Goal: Task Accomplishment & Management: Manage account settings

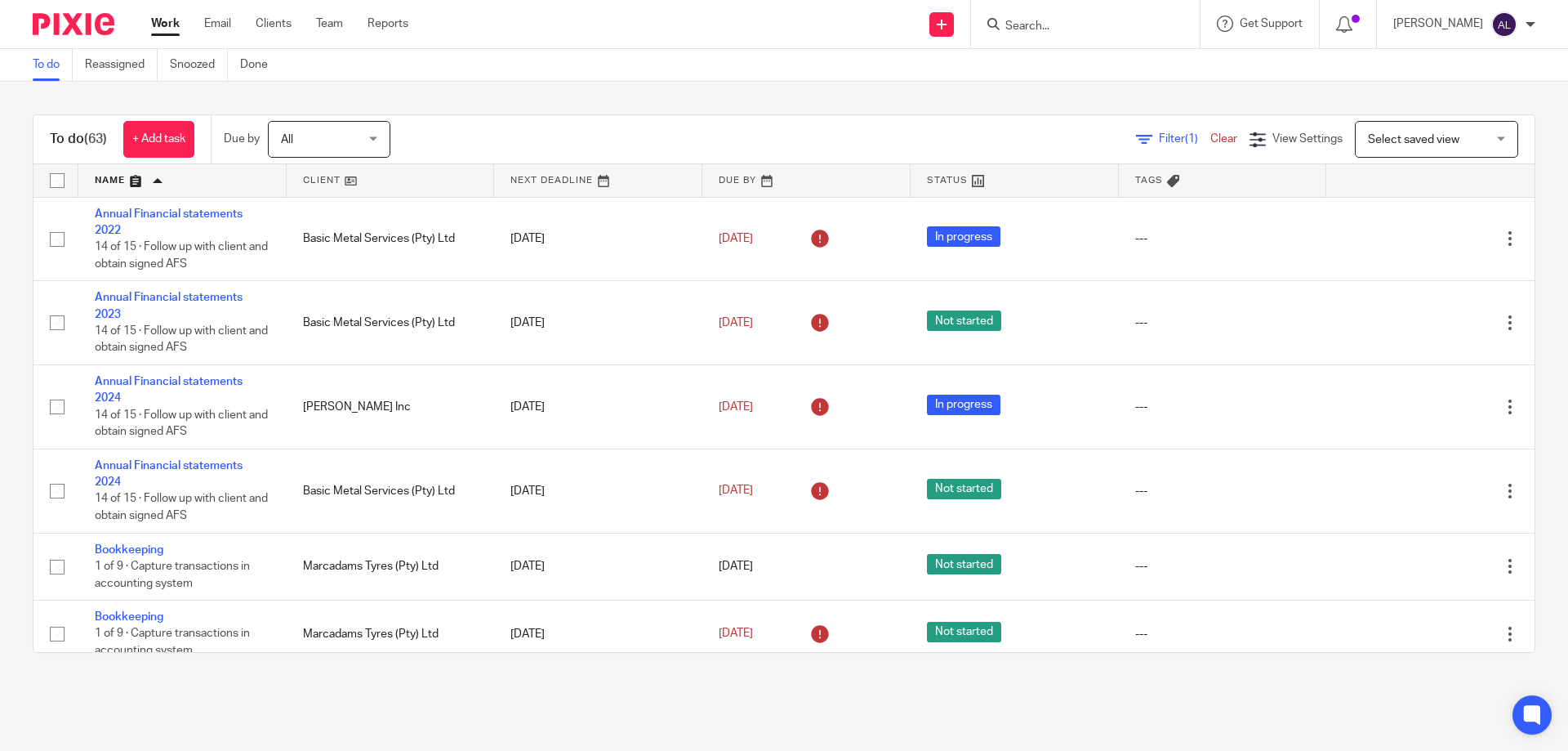
scroll to position [2533, 0]
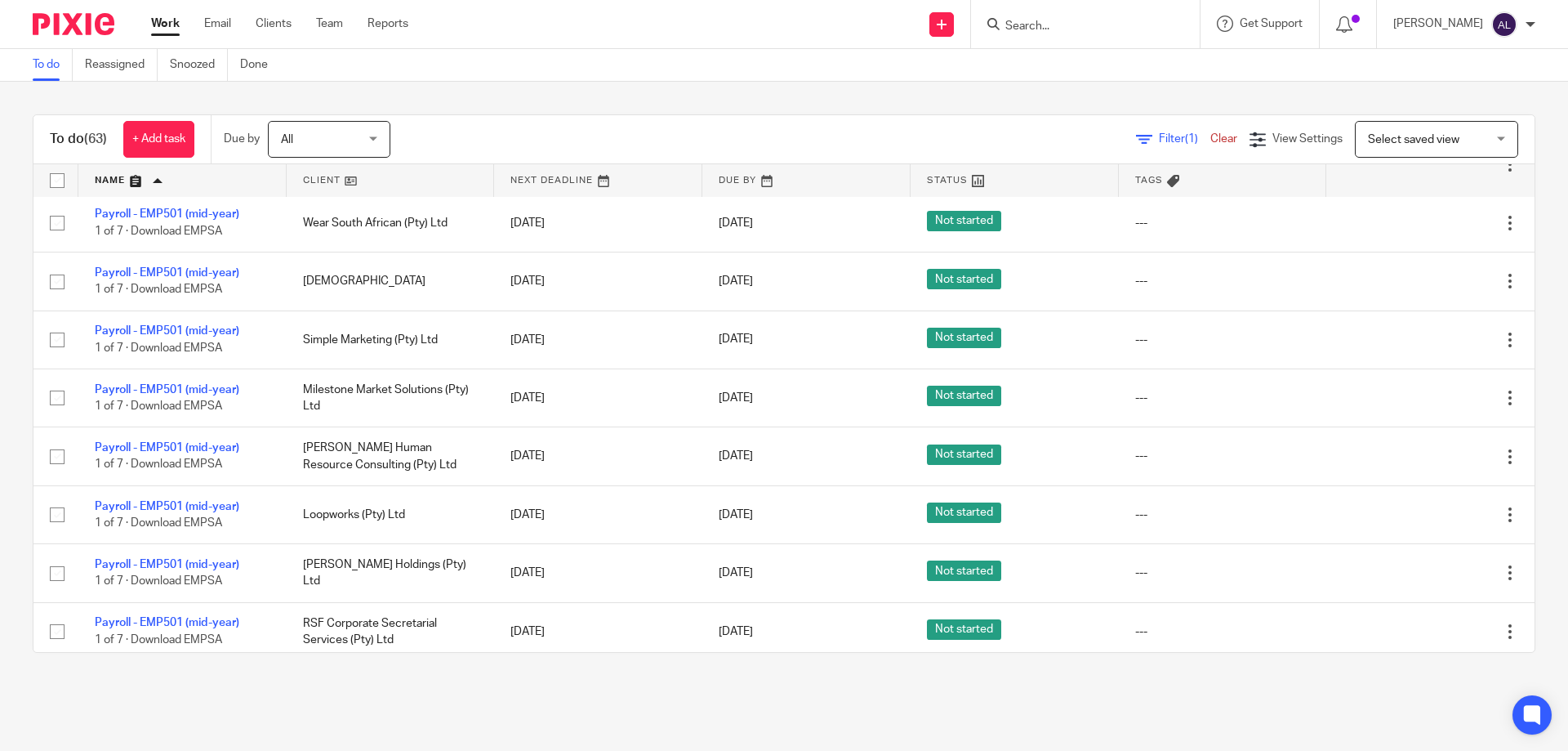
drag, startPoint x: 1091, startPoint y: 86, endPoint x: 970, endPoint y: 61, distance: 123.6
click at [1091, 85] on div "To do (63) + Add task Due by All All Today Tomorrow This week Next week This mo…" at bounding box center [784, 383] width 1568 height 604
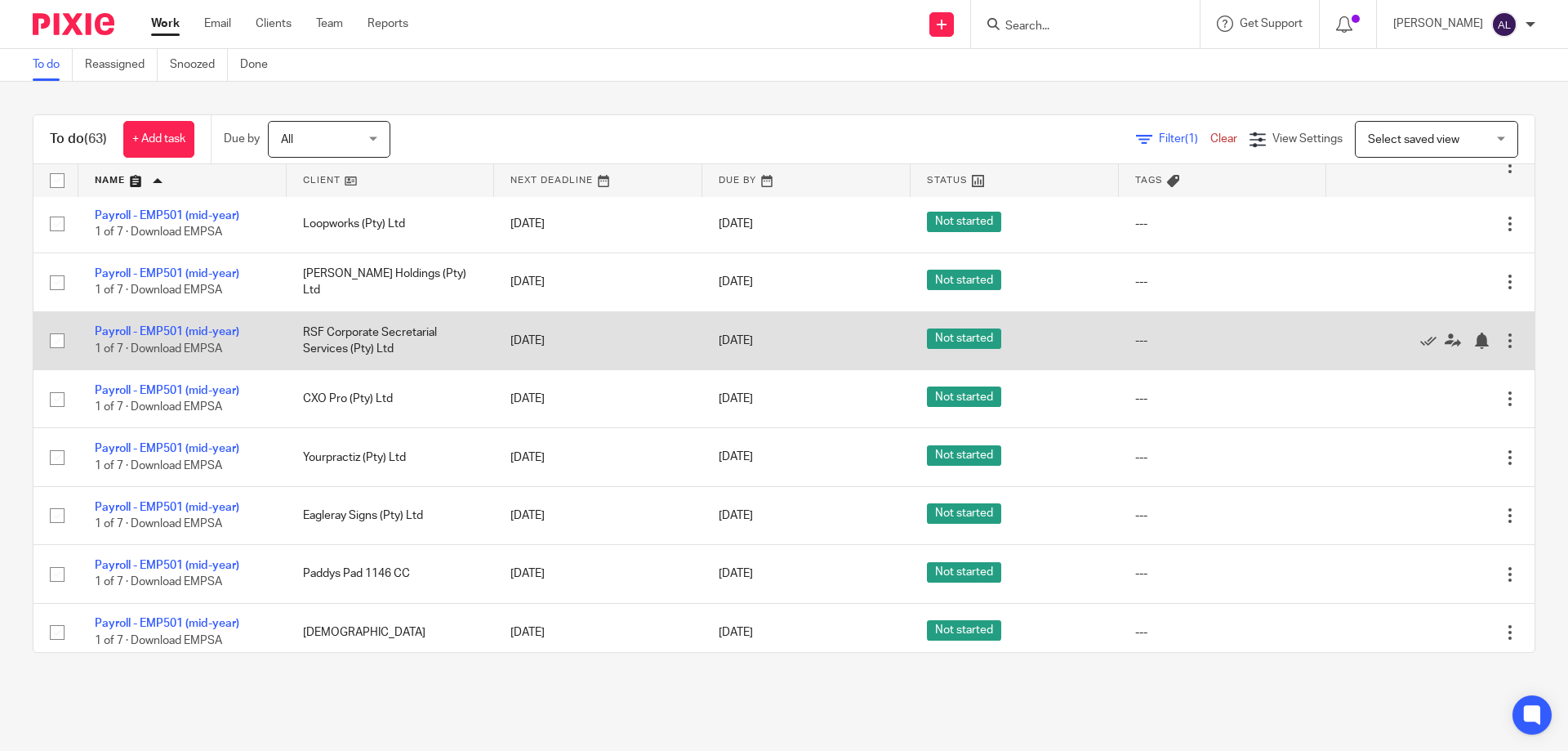
scroll to position [2860, 0]
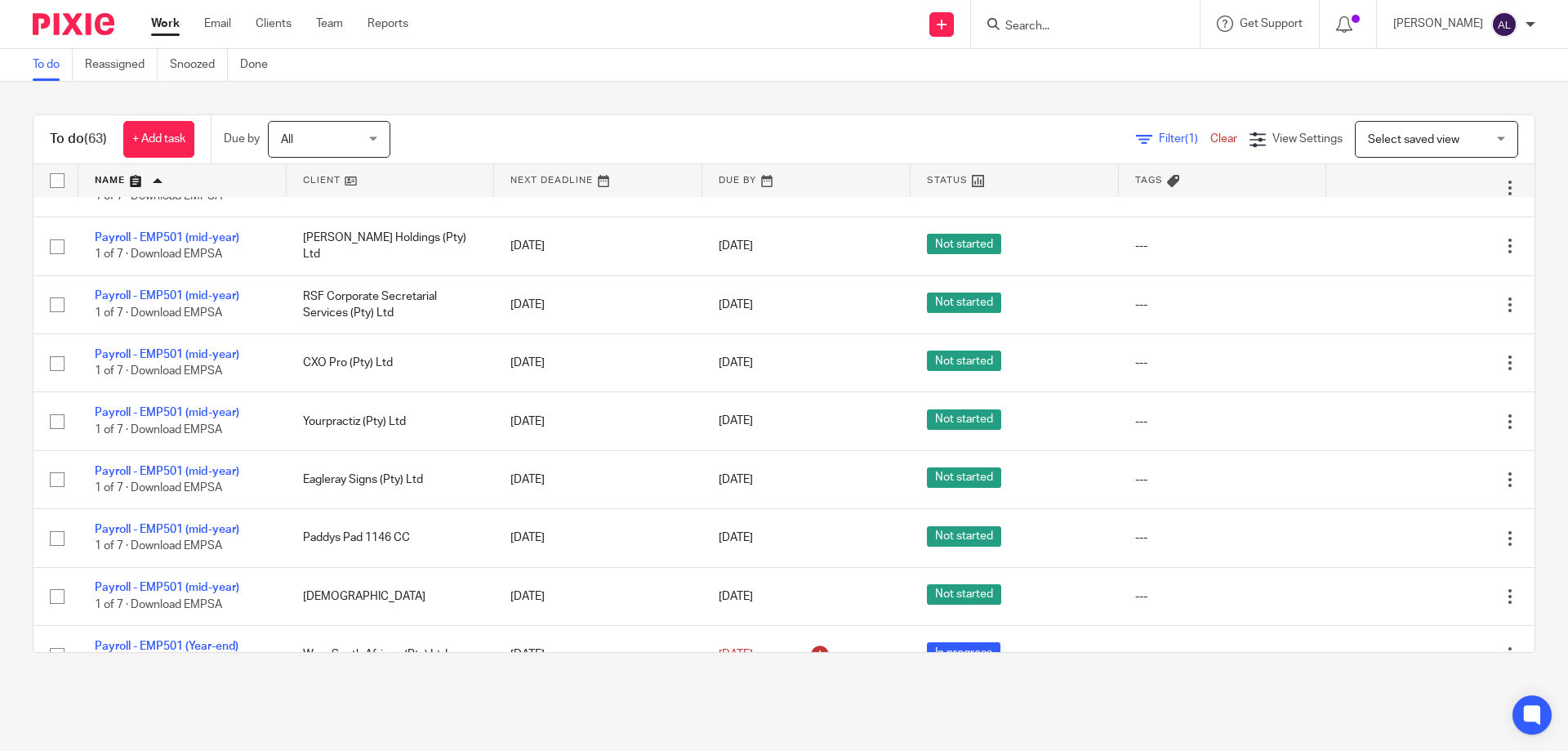
click at [1280, 714] on main "To do Reassigned Snoozed Done To do (63) + Add task Due by All All Today Tomorr…" at bounding box center [784, 376] width 1568 height 751
click at [449, 37] on div "Send new email Create task Add client Get Support Contact Support Help Document…" at bounding box center [1000, 24] width 1135 height 49
click at [1538, 18] on div "Angelique Lotters My profile Email integration Logout" at bounding box center [1464, 24] width 174 height 49
click at [1538, 20] on div "Angelique Lotters My profile Email integration Logout" at bounding box center [1464, 24] width 174 height 49
click at [1527, 24] on div at bounding box center [1530, 25] width 10 height 10
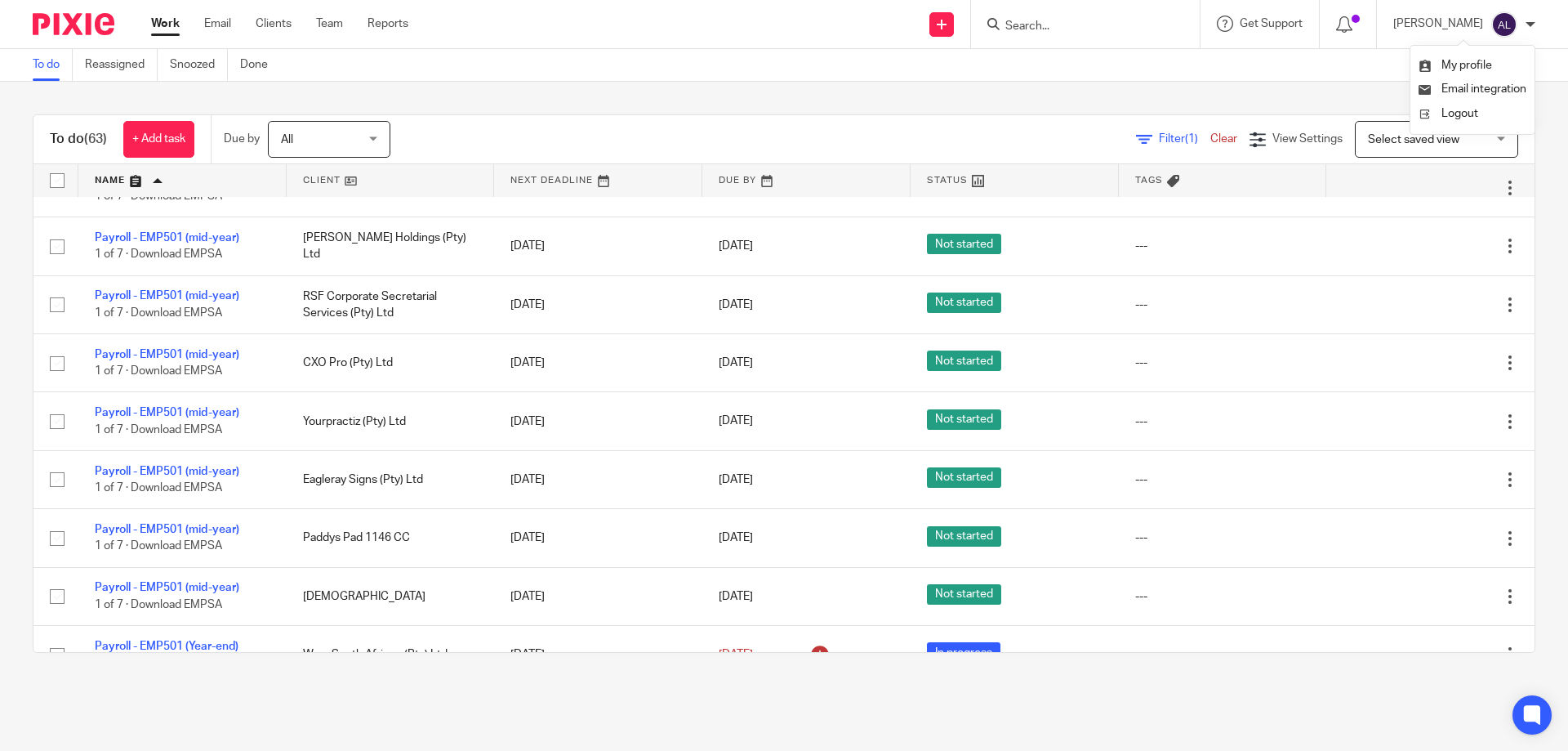
click at [1123, 76] on div "To do Reassigned Snoozed Done" at bounding box center [784, 66] width 1568 height 33
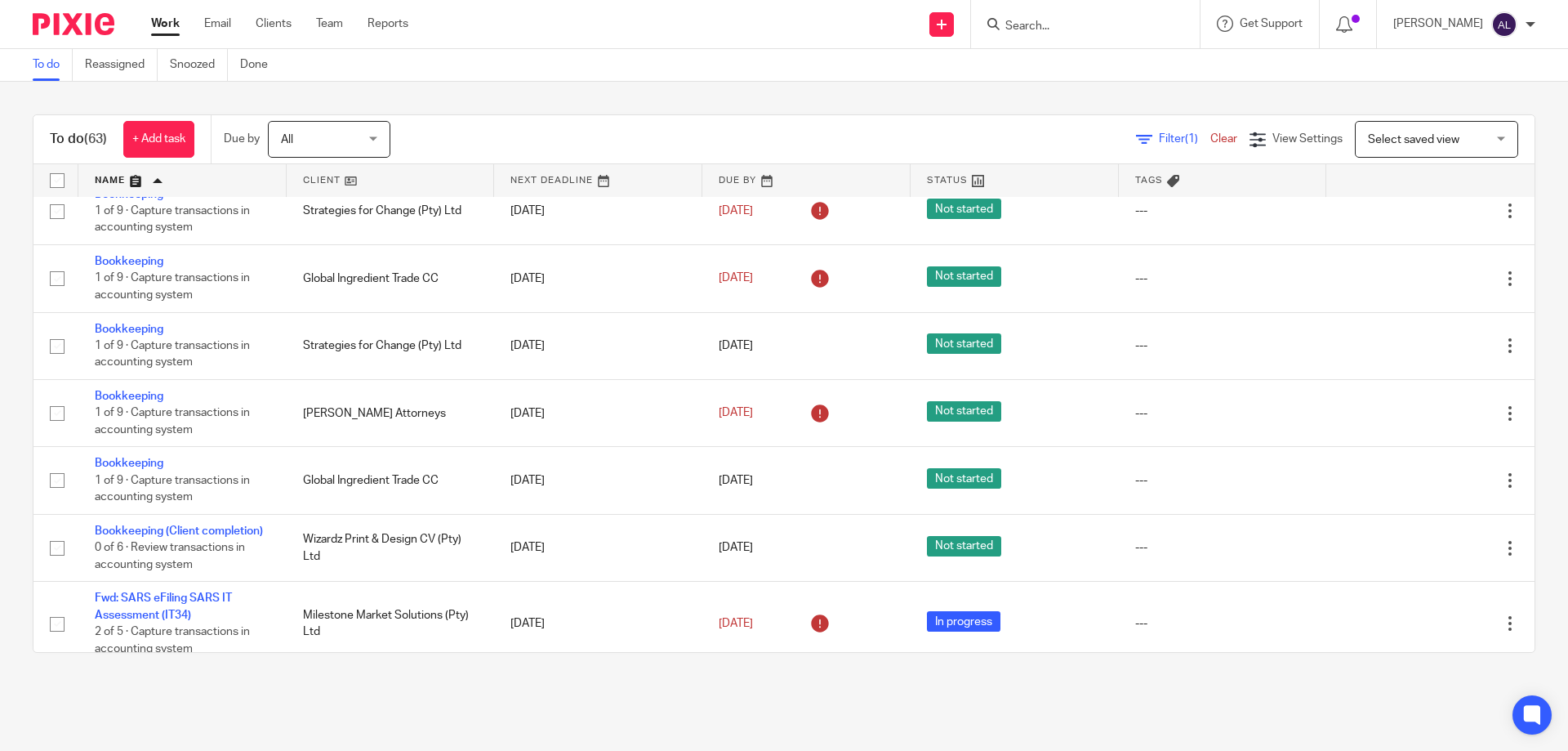
scroll to position [0, 0]
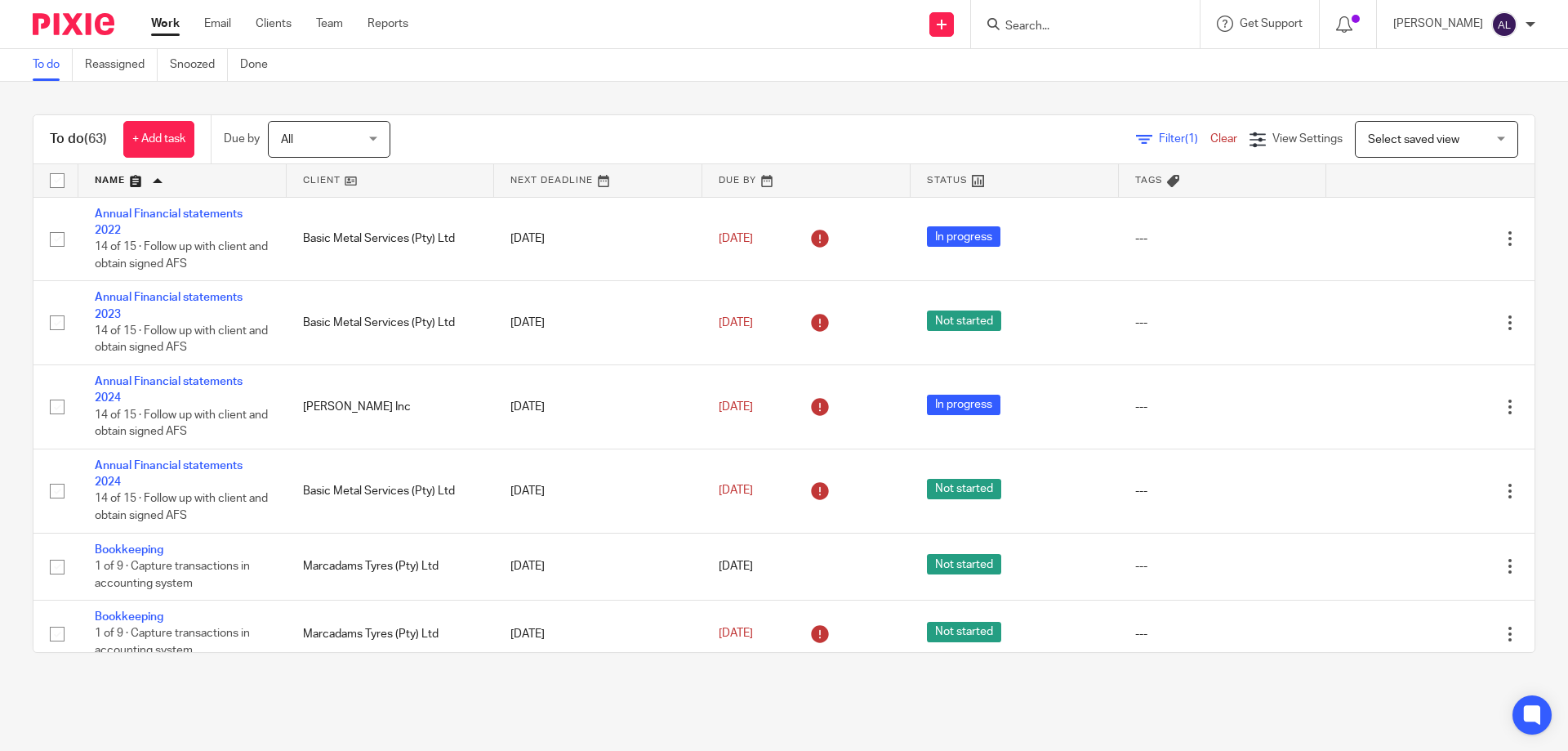
click at [598, 102] on div "To do (63) + Add task Due by All All Today Tomorrow This week Next week This mo…" at bounding box center [784, 383] width 1568 height 604
click at [1183, 88] on div "To do (63) + Add task Due by All All Today Tomorrow This week Next week This mo…" at bounding box center [784, 383] width 1568 height 604
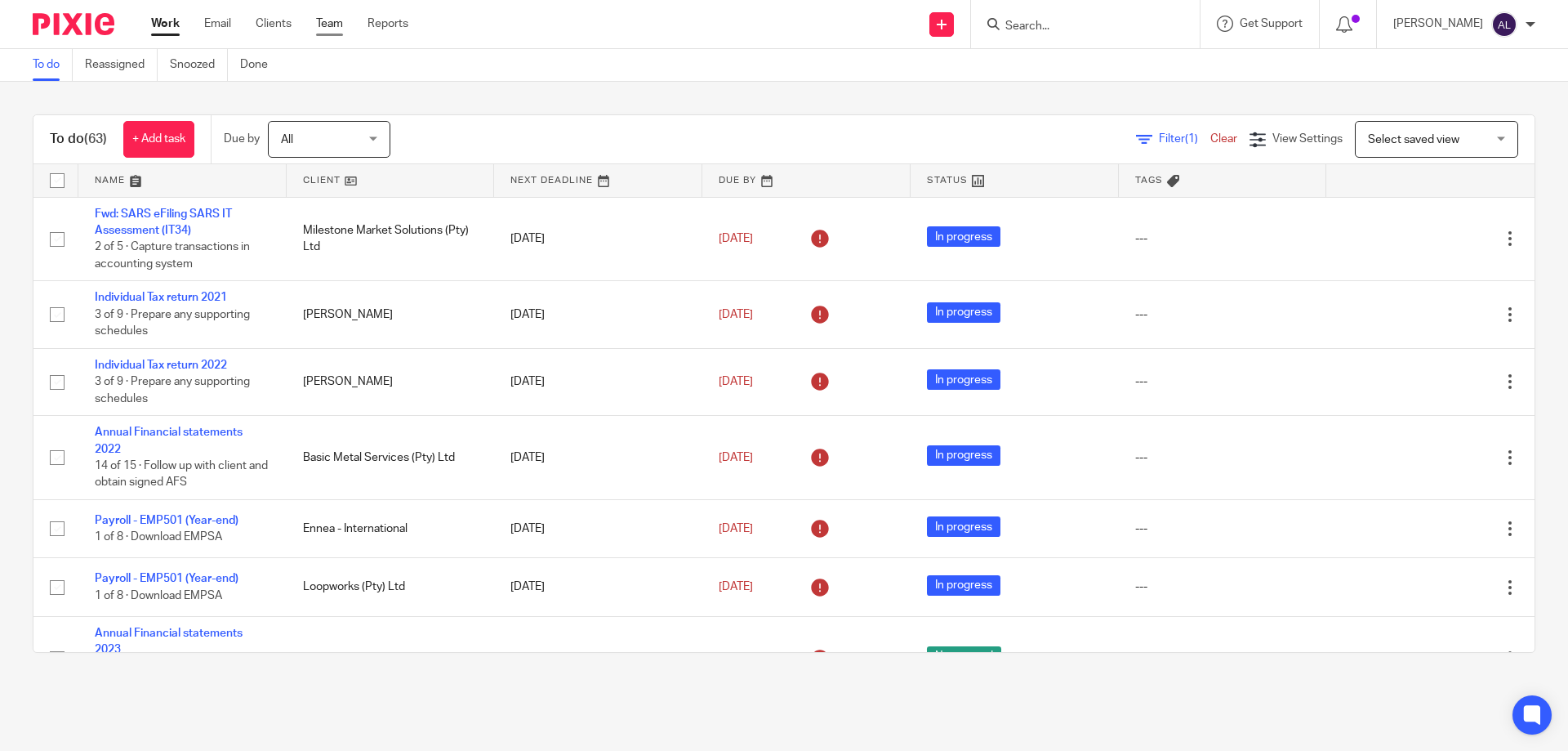
click at [335, 22] on link "Team" at bounding box center [329, 24] width 27 height 16
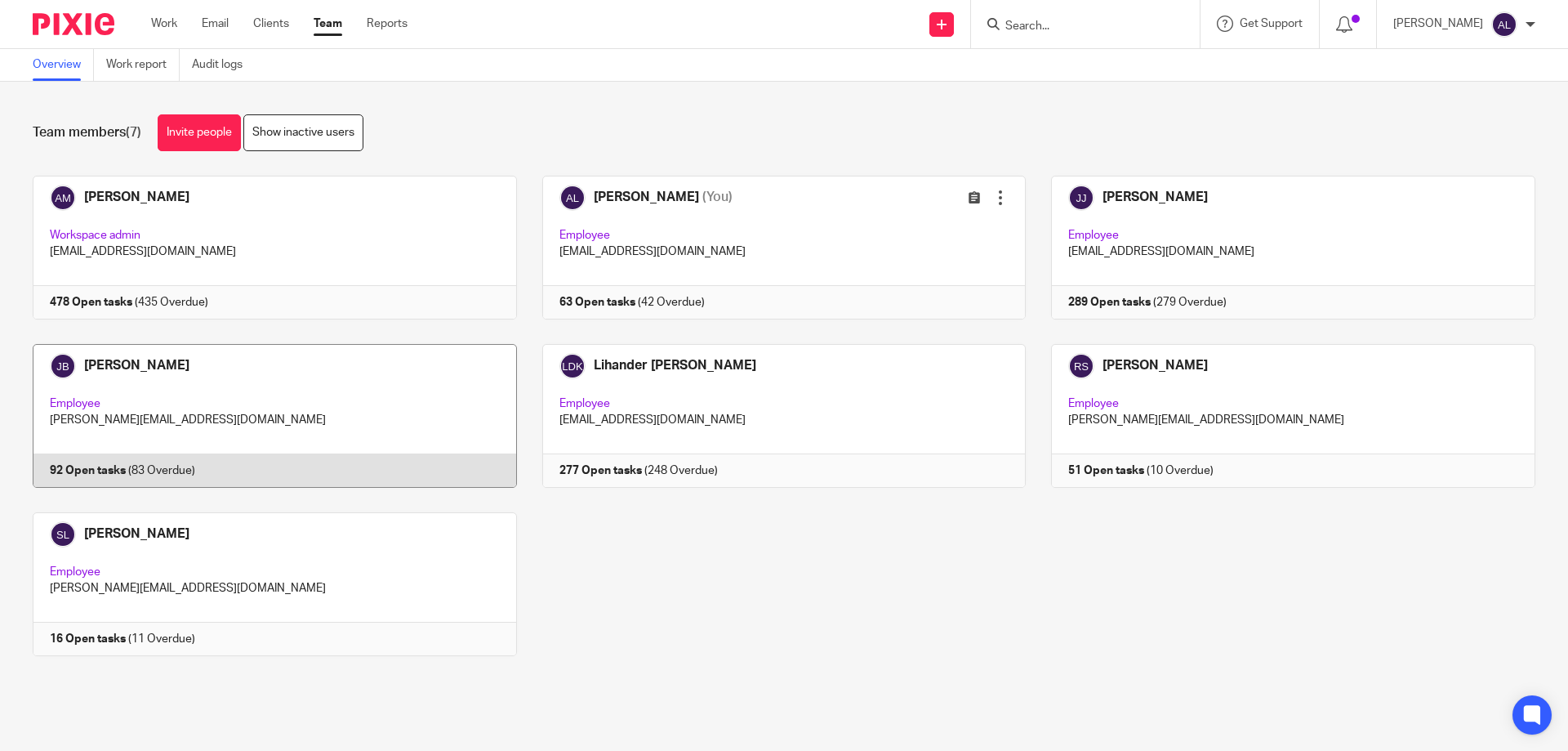
click at [221, 431] on link at bounding box center [262, 416] width 509 height 144
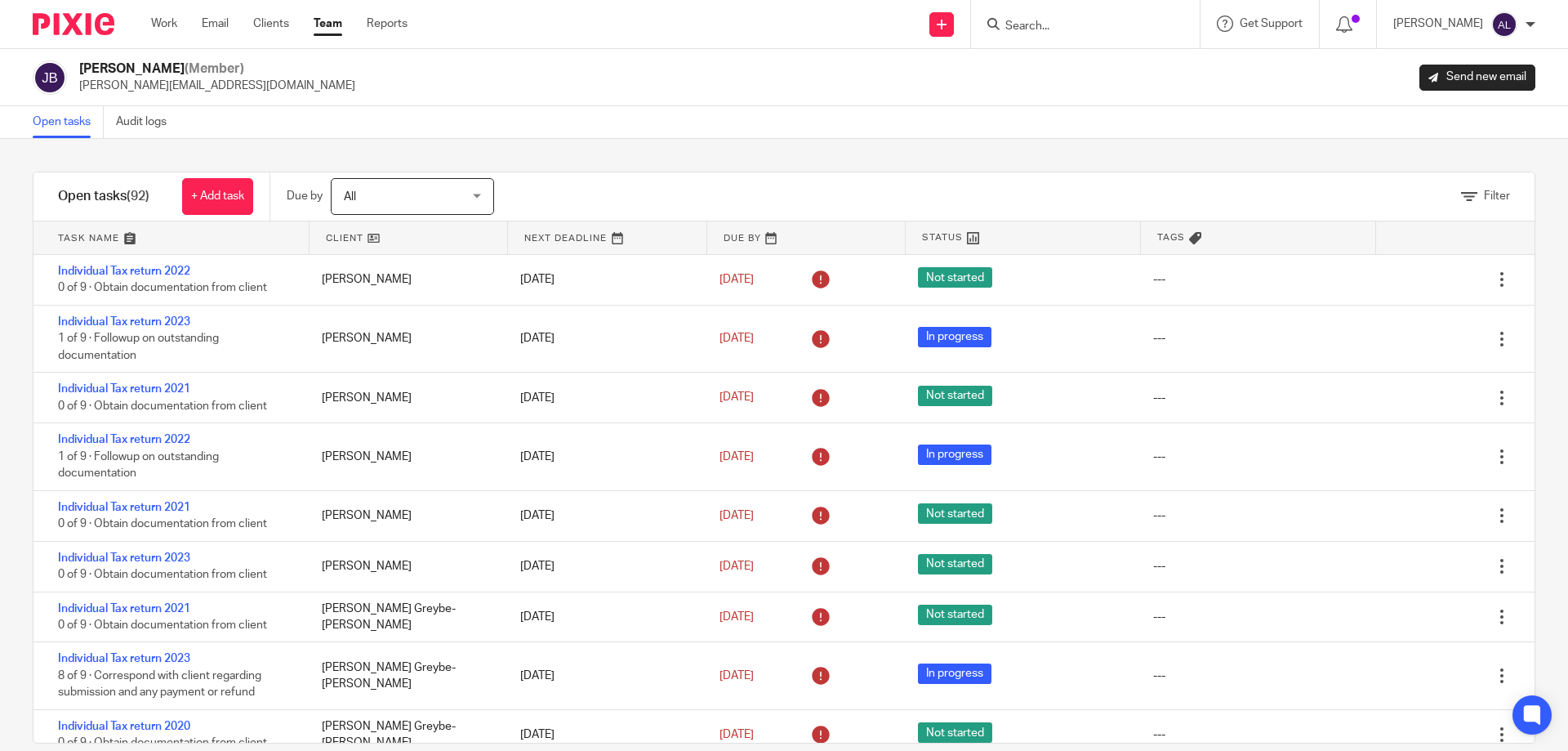
click at [78, 237] on link at bounding box center [171, 238] width 276 height 33
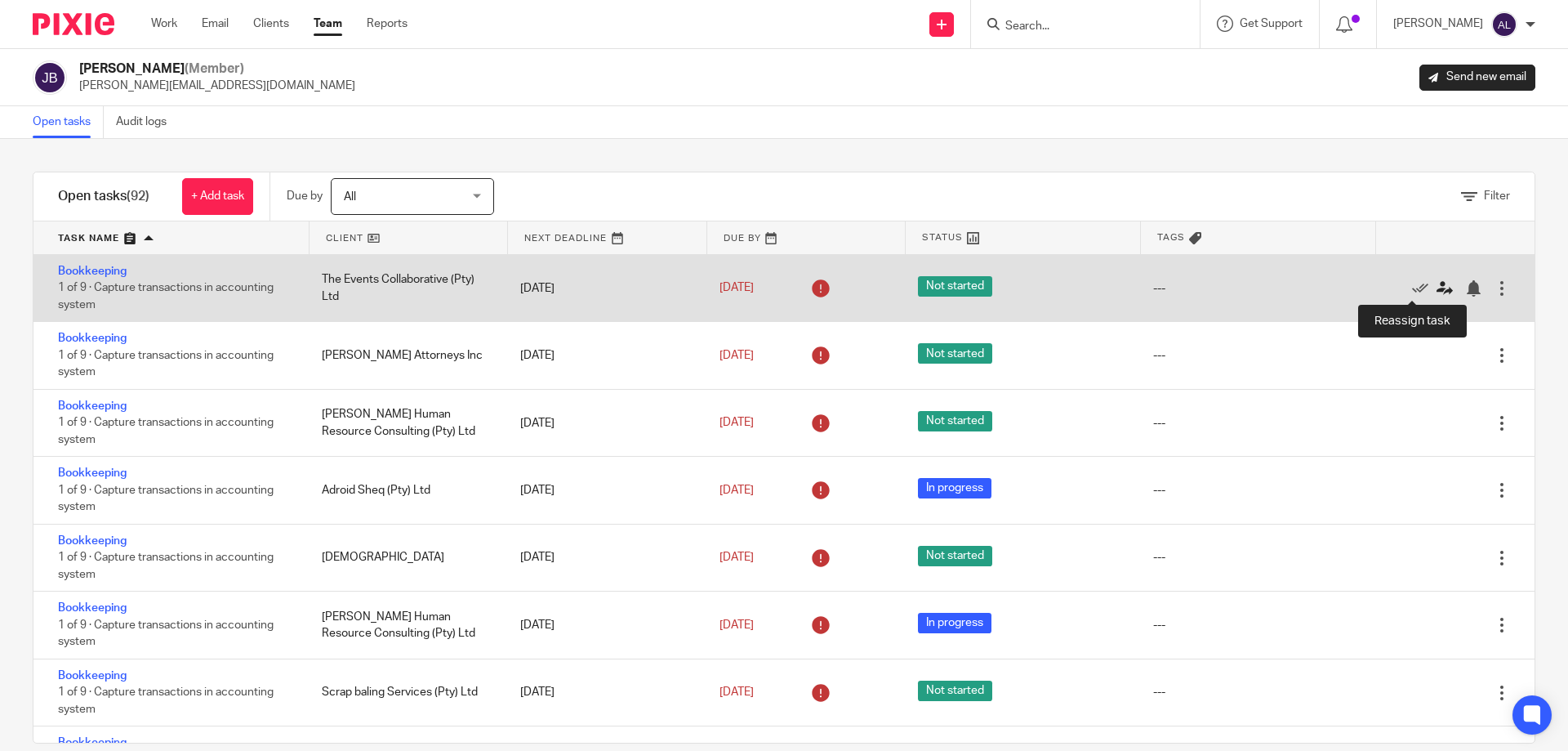
click at [1436, 287] on icon at bounding box center [1445, 288] width 16 height 16
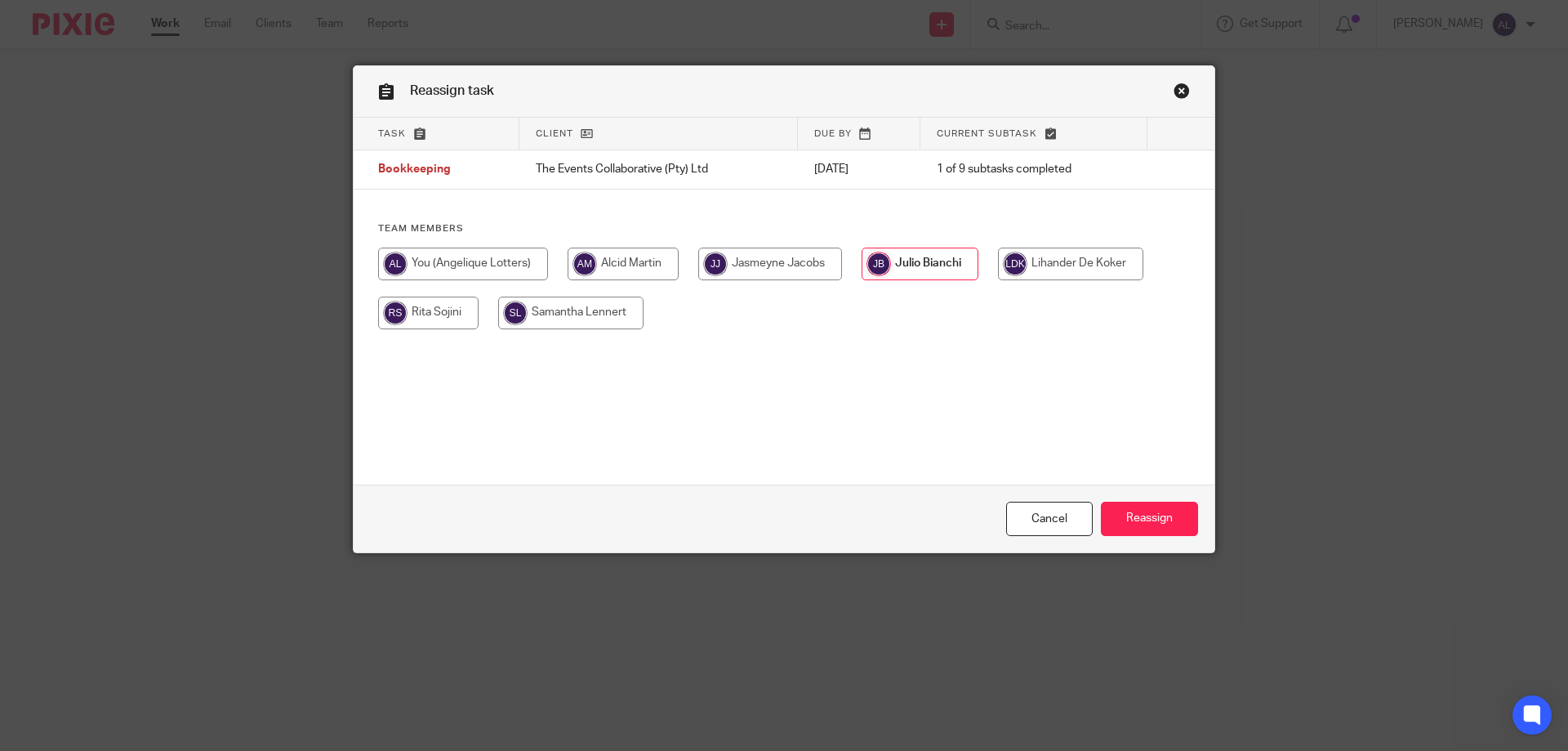
click at [1103, 274] on input "radio" at bounding box center [1070, 264] width 146 height 33
radio input "true"
click at [1153, 524] on input "Reassign" at bounding box center [1150, 519] width 97 height 35
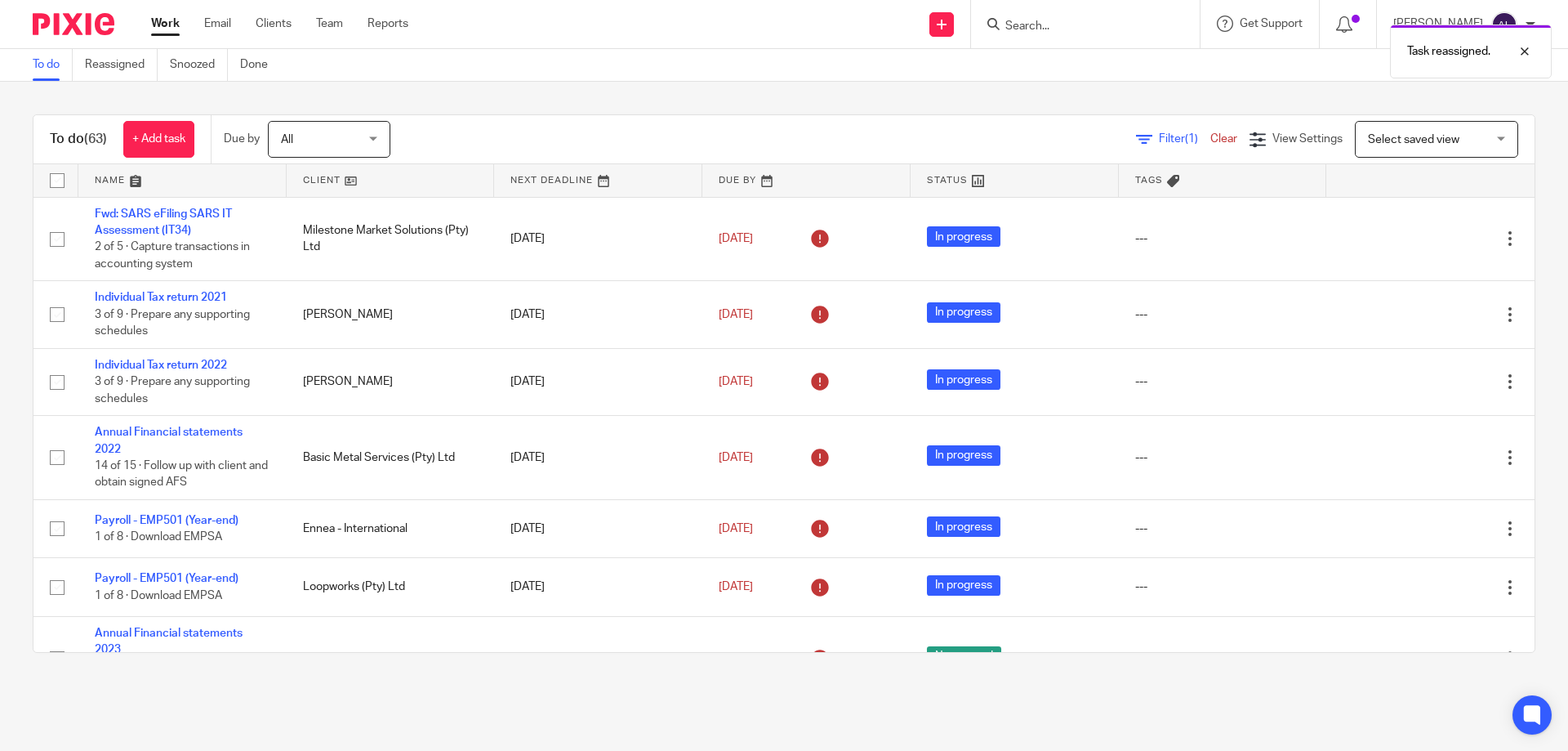
click at [160, 173] on link at bounding box center [182, 180] width 208 height 33
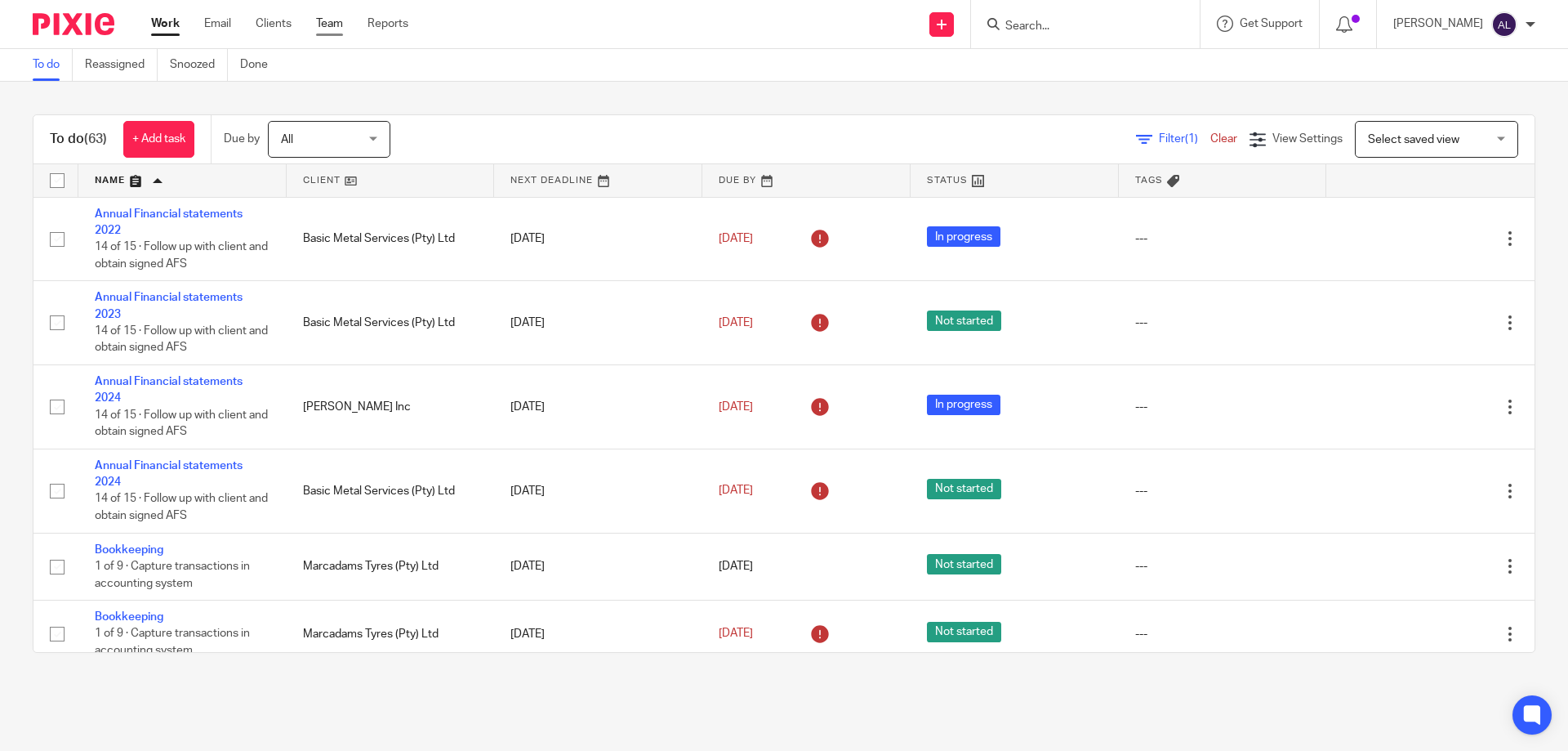
click at [337, 28] on link "Team" at bounding box center [329, 24] width 27 height 16
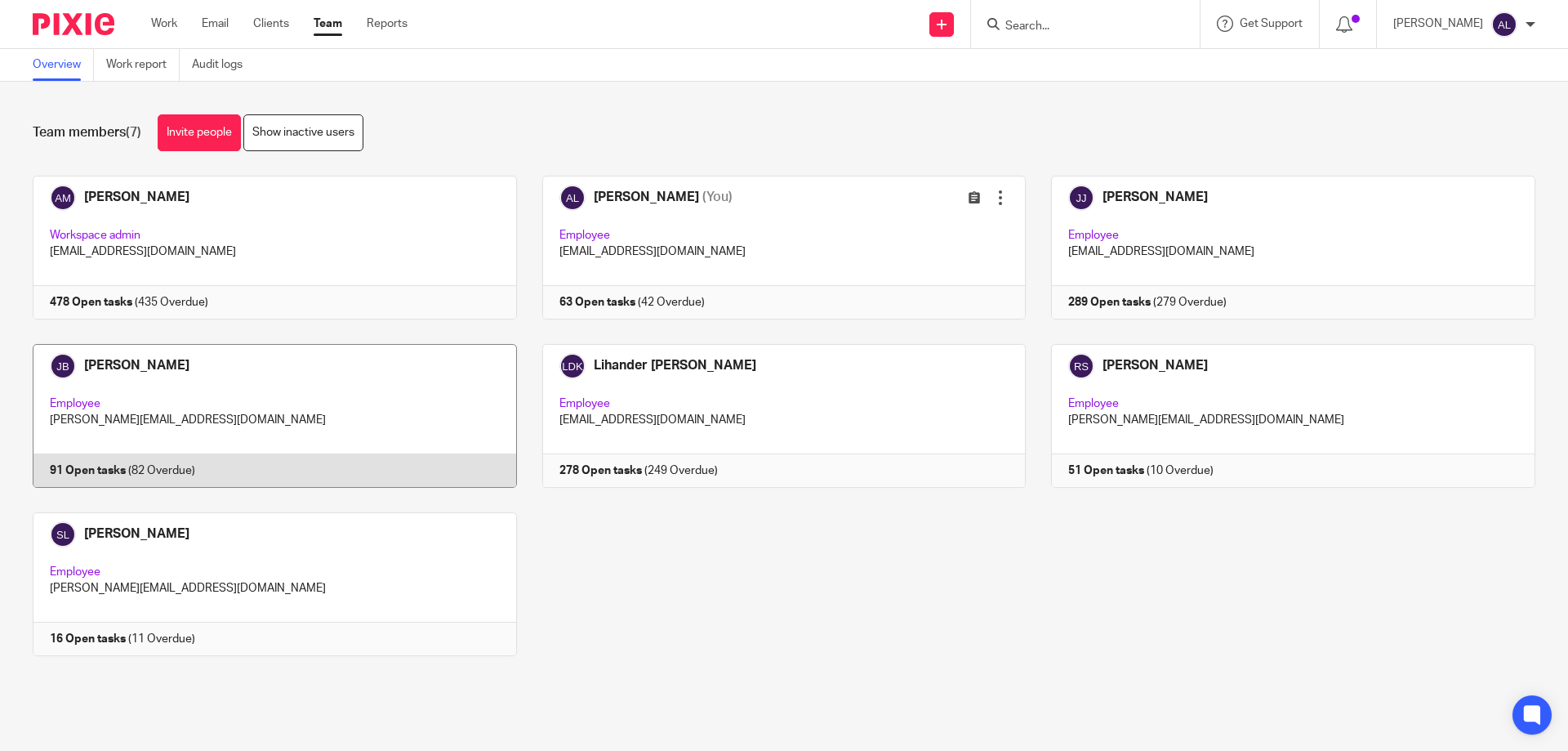
click at [212, 394] on link at bounding box center [262, 416] width 509 height 144
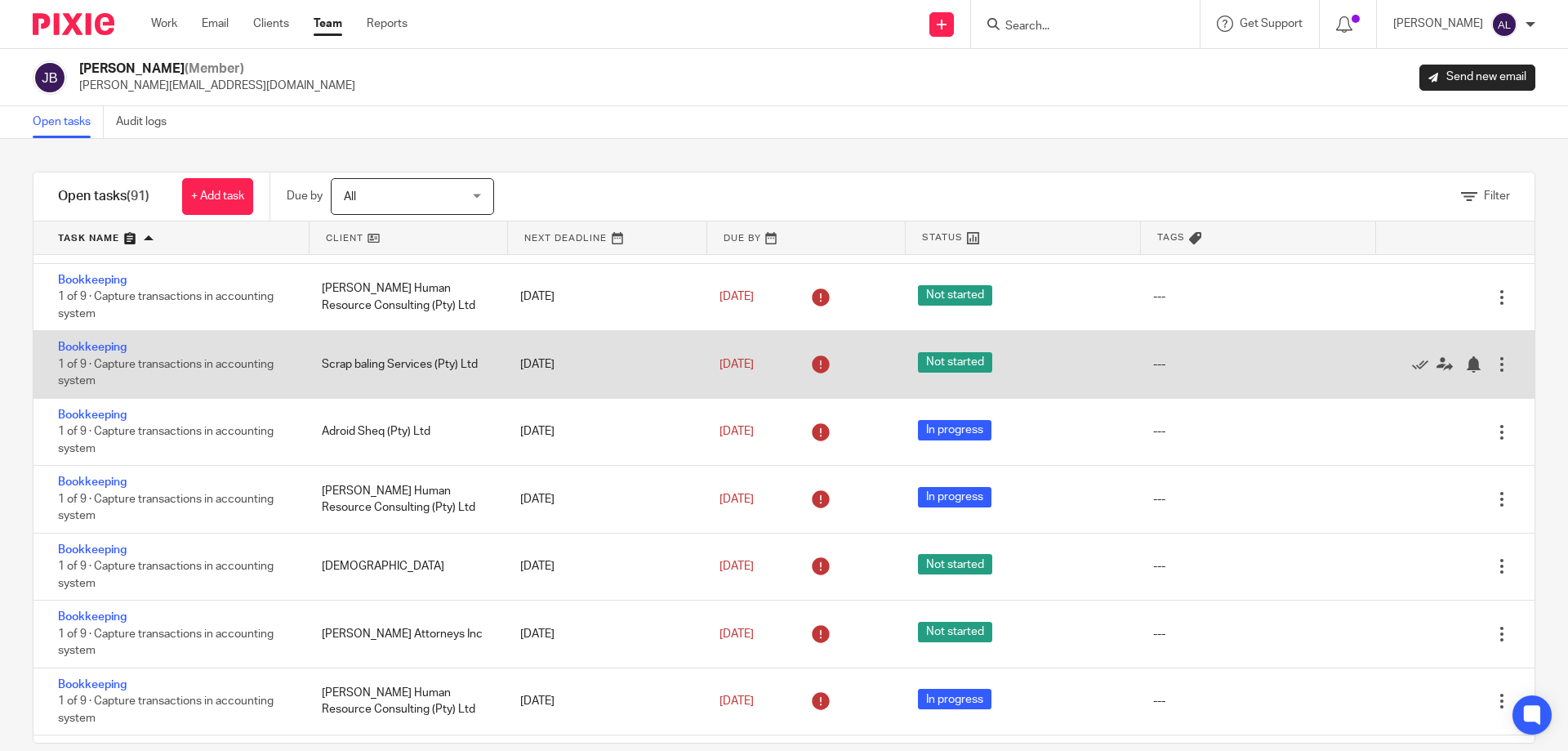
scroll to position [408, 0]
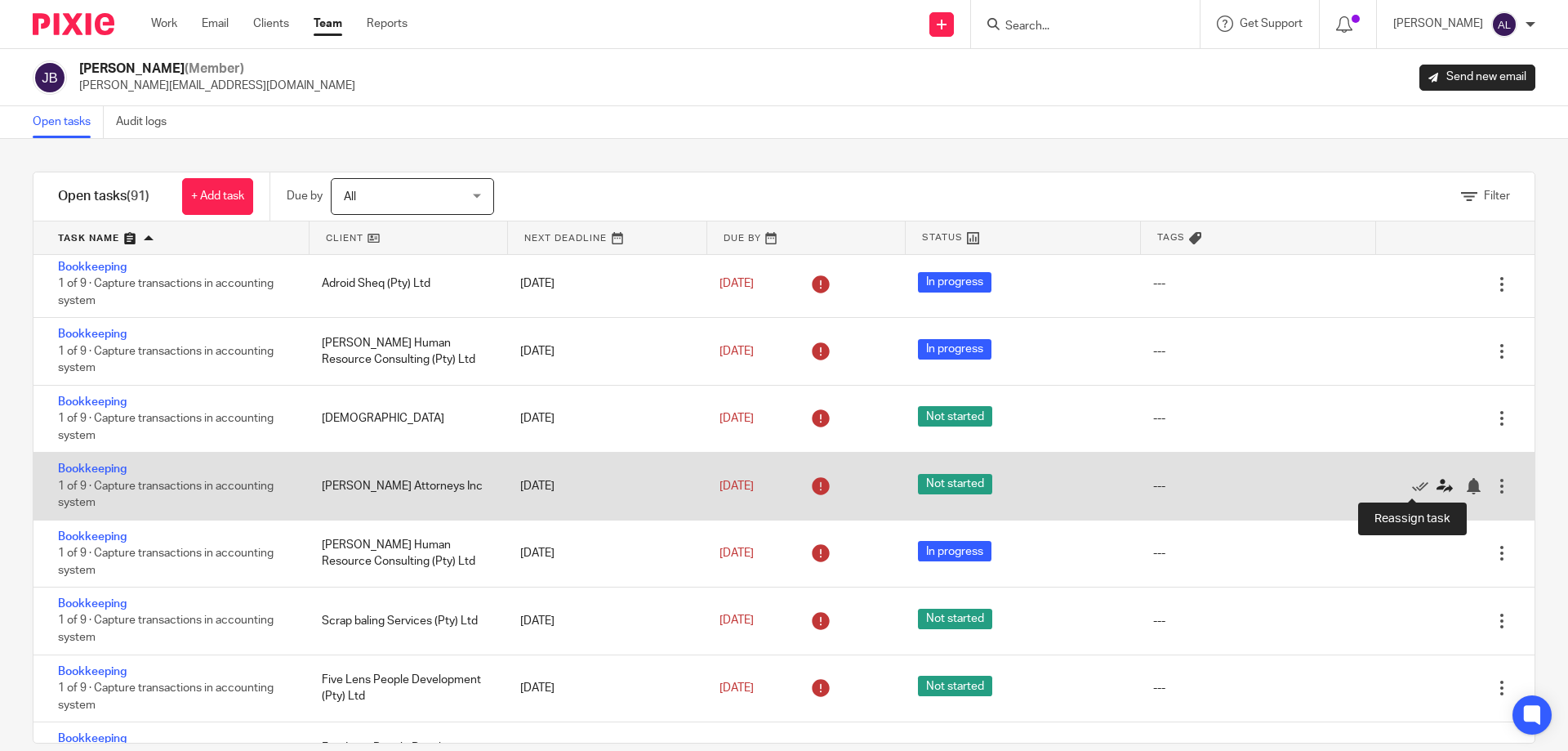
click at [1436, 488] on icon at bounding box center [1445, 486] width 16 height 16
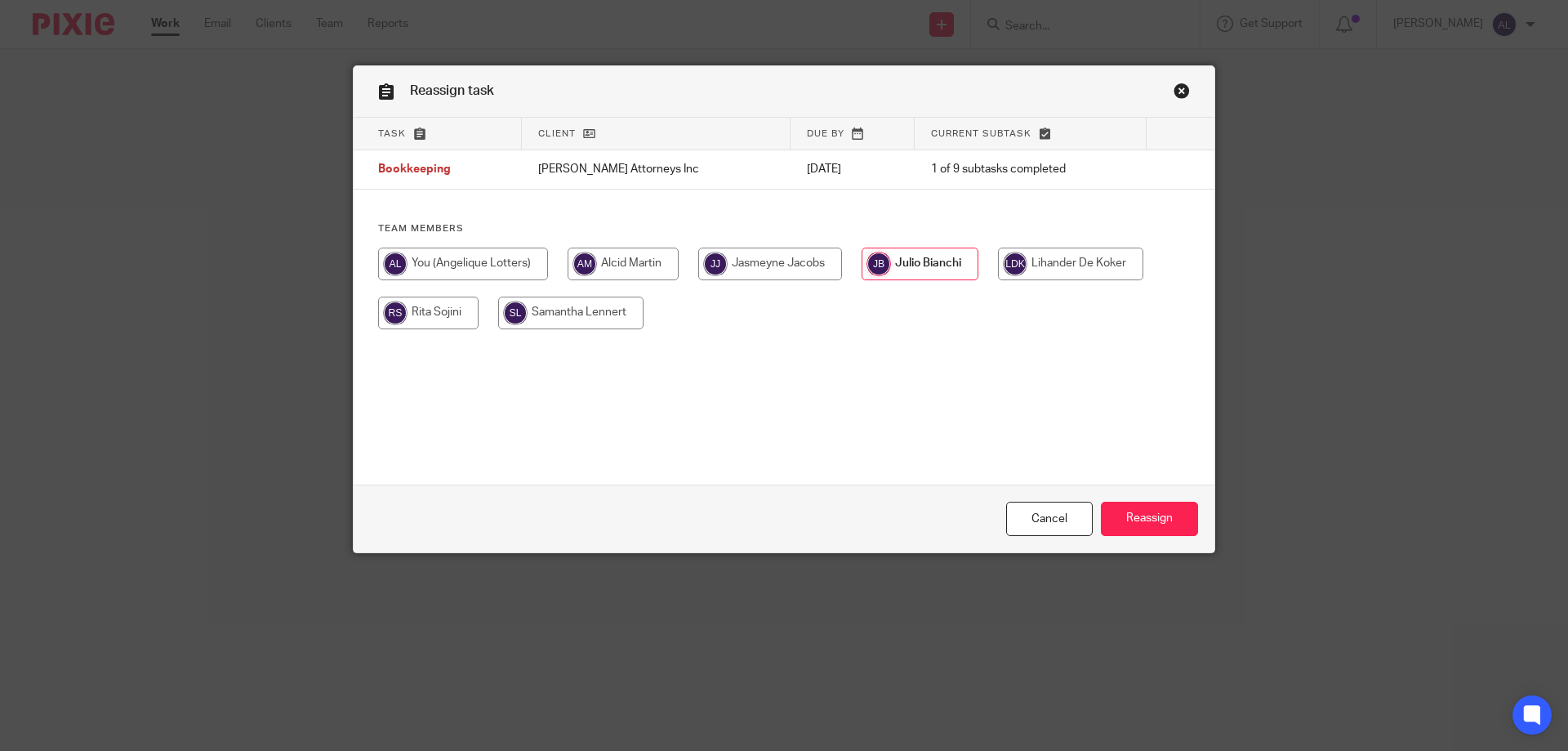
click at [1053, 270] on input "radio" at bounding box center [1070, 264] width 146 height 33
radio input "true"
click at [1128, 509] on input "Reassign" at bounding box center [1150, 519] width 97 height 35
